Goal: Task Accomplishment & Management: Manage account settings

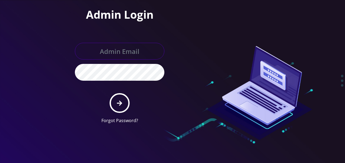
type input "[EMAIL_ADDRESS][DOMAIN_NAME]"
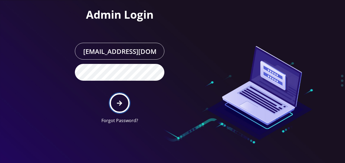
click at [124, 100] on button "submit" at bounding box center [120, 103] width 20 height 20
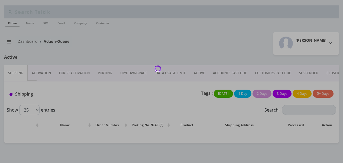
click at [196, 76] on body "Phone Name SIM Email Company Customer Action Queues Support Email Template Emai…" at bounding box center [171, 81] width 343 height 163
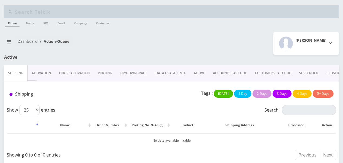
click at [198, 74] on link "ACTIVE" at bounding box center [199, 73] width 19 height 16
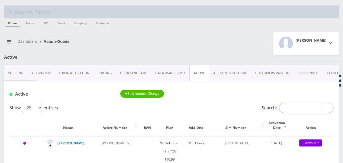
click at [309, 107] on input "Search:" at bounding box center [306, 108] width 54 height 10
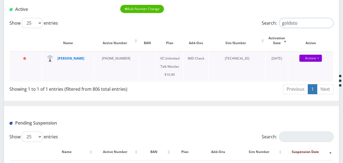
scroll to position [78, 0]
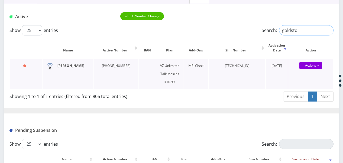
type input "goldsto"
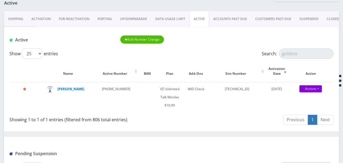
scroll to position [54, 0]
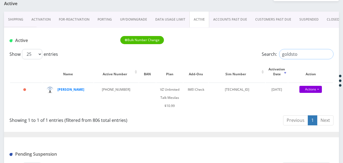
click at [329, 54] on input "goldsto" at bounding box center [306, 54] width 54 height 10
click at [316, 53] on input "Search:" at bounding box center [306, 54] width 54 height 10
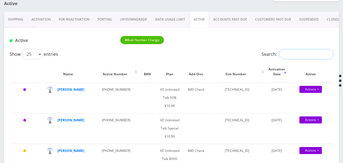
click at [295, 55] on input "Search:" at bounding box center [306, 54] width 54 height 10
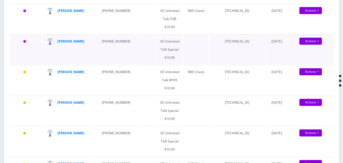
scroll to position [0, 0]
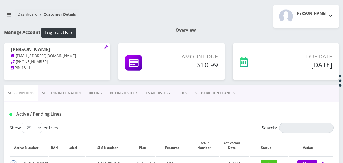
scroll to position [81, 0]
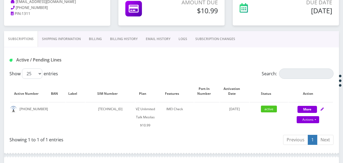
click at [97, 35] on link "Billing" at bounding box center [95, 39] width 21 height 16
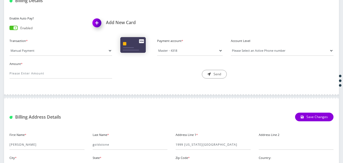
scroll to position [115, 0]
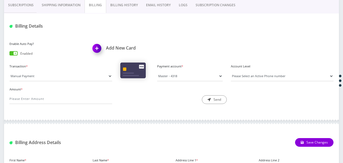
click at [119, 4] on link "Billing History" at bounding box center [124, 5] width 36 height 16
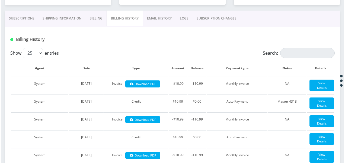
scroll to position [82, 0]
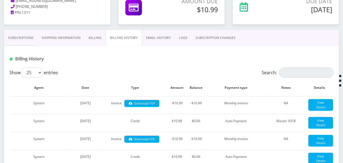
click at [20, 43] on link "Subscriptions" at bounding box center [21, 38] width 34 height 16
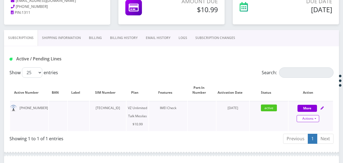
click at [314, 118] on link "Actions" at bounding box center [308, 118] width 23 height 7
select select "468"
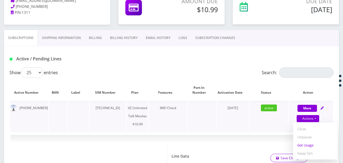
click at [311, 143] on link "Get Usage" at bounding box center [315, 145] width 44 height 8
select select "468"
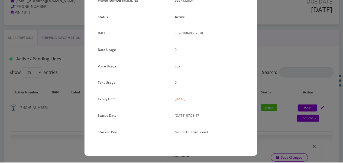
scroll to position [66, 0]
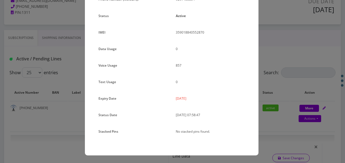
click at [284, 107] on div "× Subscription Info Plan Name TT 4G Monthly Unlimited Voice Plan Phone Number (…" at bounding box center [172, 81] width 345 height 163
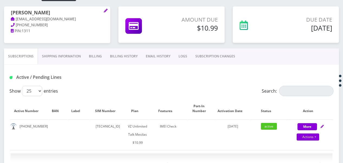
scroll to position [55, 0]
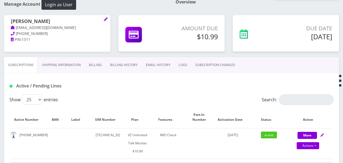
click at [95, 65] on link "Billing" at bounding box center [95, 65] width 21 height 16
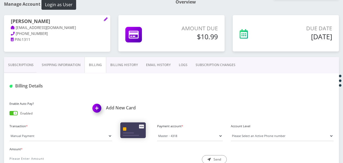
click at [10, 113] on span at bounding box center [13, 113] width 8 height 4
click at [9, 114] on input "checkbox" at bounding box center [9, 114] width 0 height 0
click at [24, 64] on link "Subscriptions" at bounding box center [21, 65] width 34 height 16
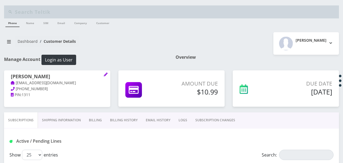
click at [203, 37] on div "Tzvi Lieberman Logout" at bounding box center [258, 43] width 172 height 23
